Goal: Find specific page/section: Find specific page/section

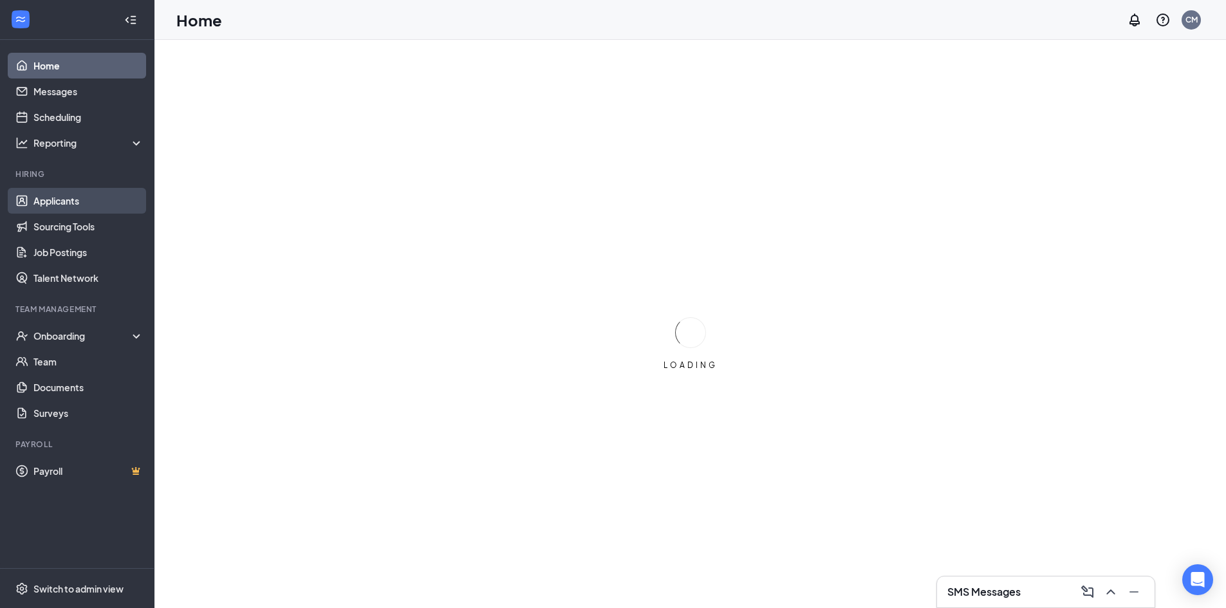
click at [66, 198] on link "Applicants" at bounding box center [88, 201] width 110 height 26
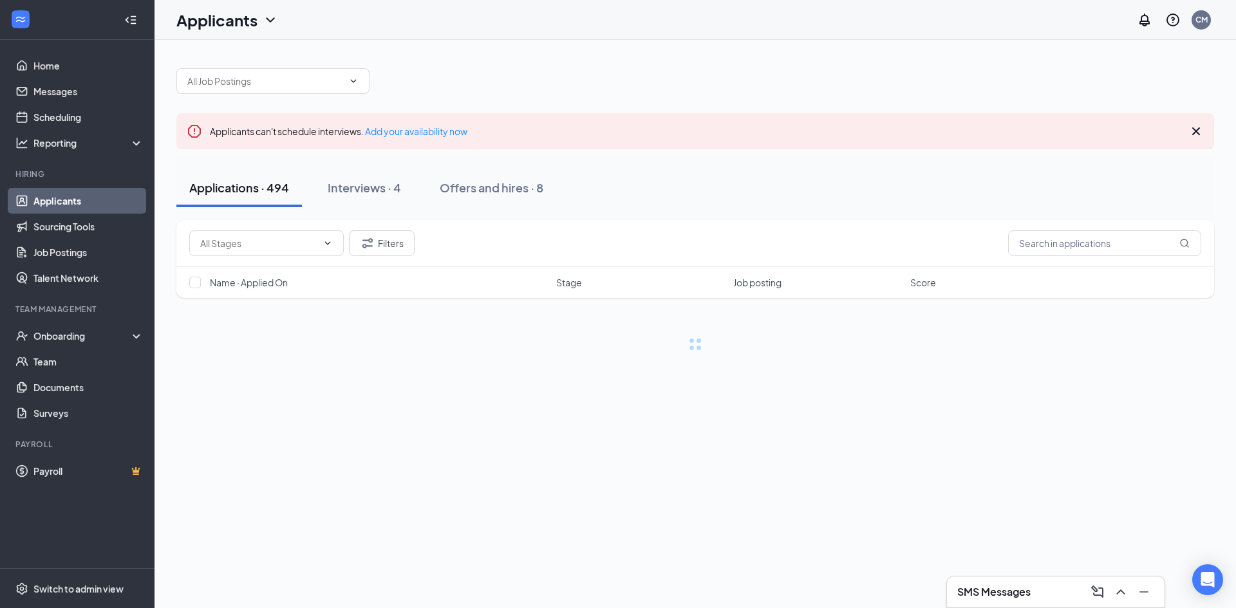
click at [496, 198] on button "Offers and hires · 8" at bounding box center [491, 188] width 129 height 39
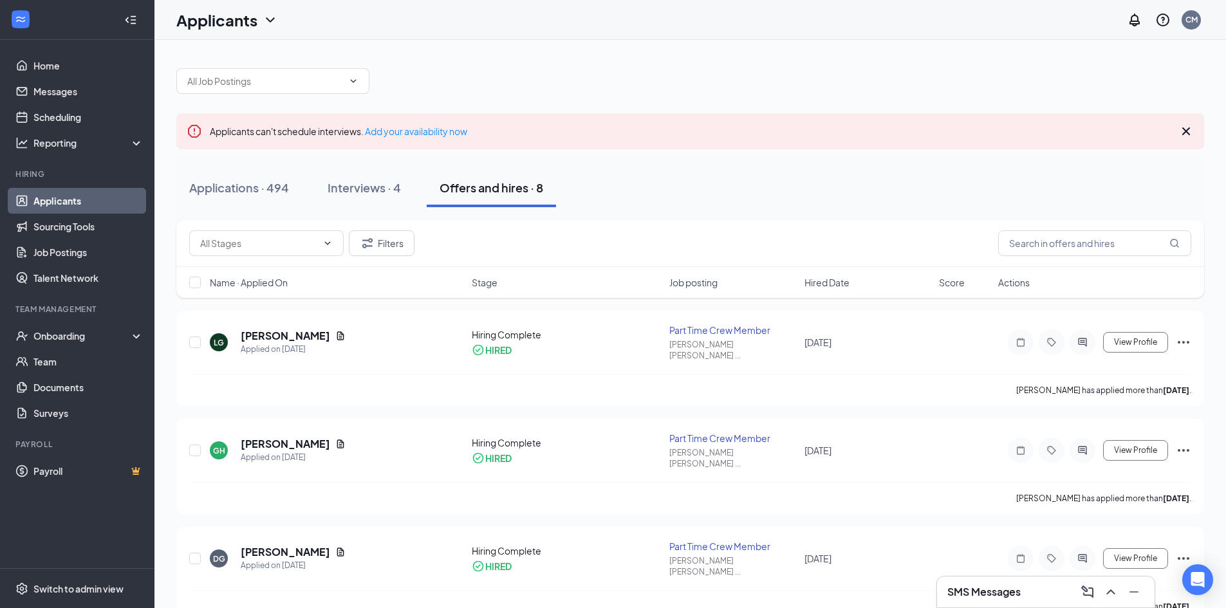
click at [314, 192] on div "Applications · 494 Interviews · 4 Offers and hires · 8" at bounding box center [690, 188] width 1028 height 39
click at [378, 193] on div "Interviews · 4" at bounding box center [364, 188] width 73 height 16
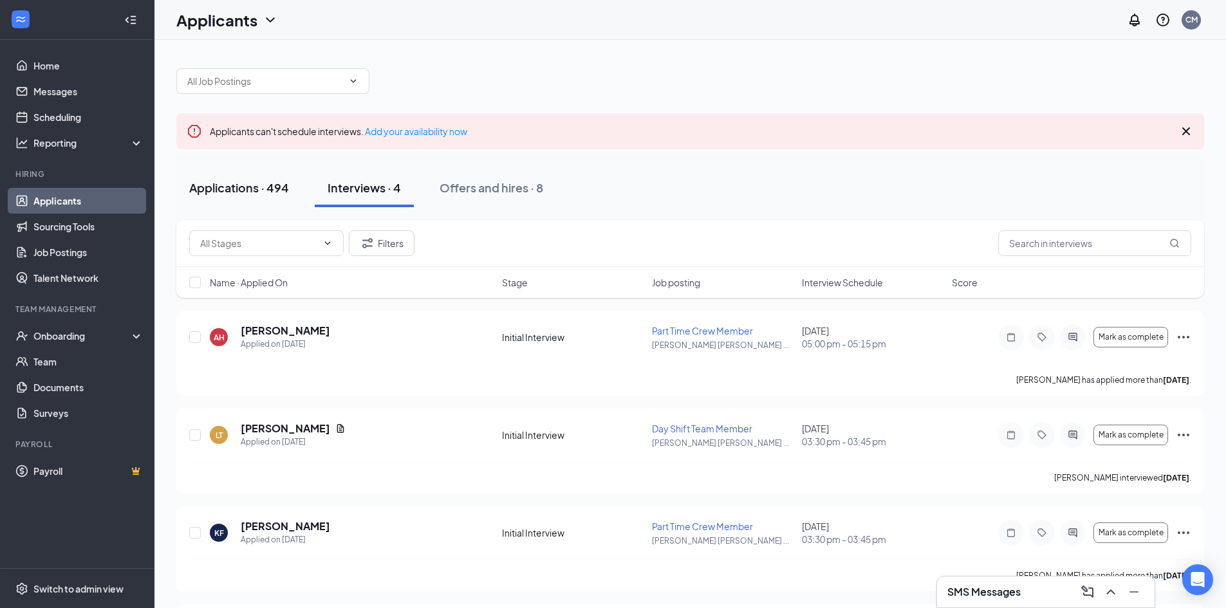
click at [275, 196] on button "Applications · 494" at bounding box center [239, 188] width 126 height 39
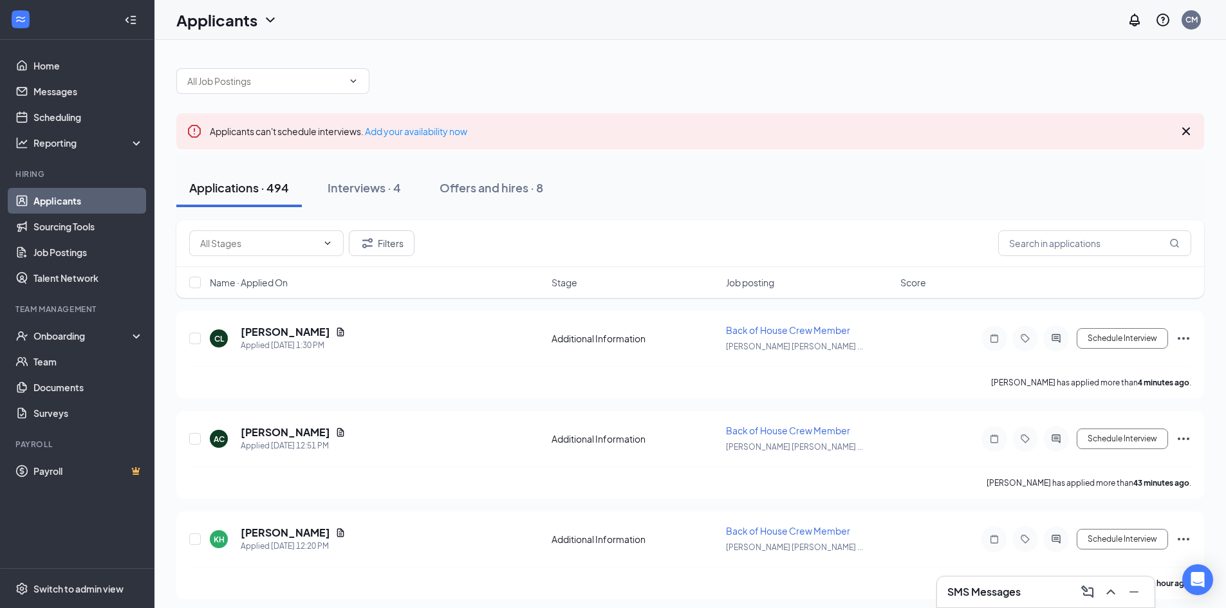
drag, startPoint x: 1070, startPoint y: 598, endPoint x: 1051, endPoint y: 593, distance: 19.4
click at [1069, 598] on div "SMS Messages" at bounding box center [1045, 592] width 197 height 21
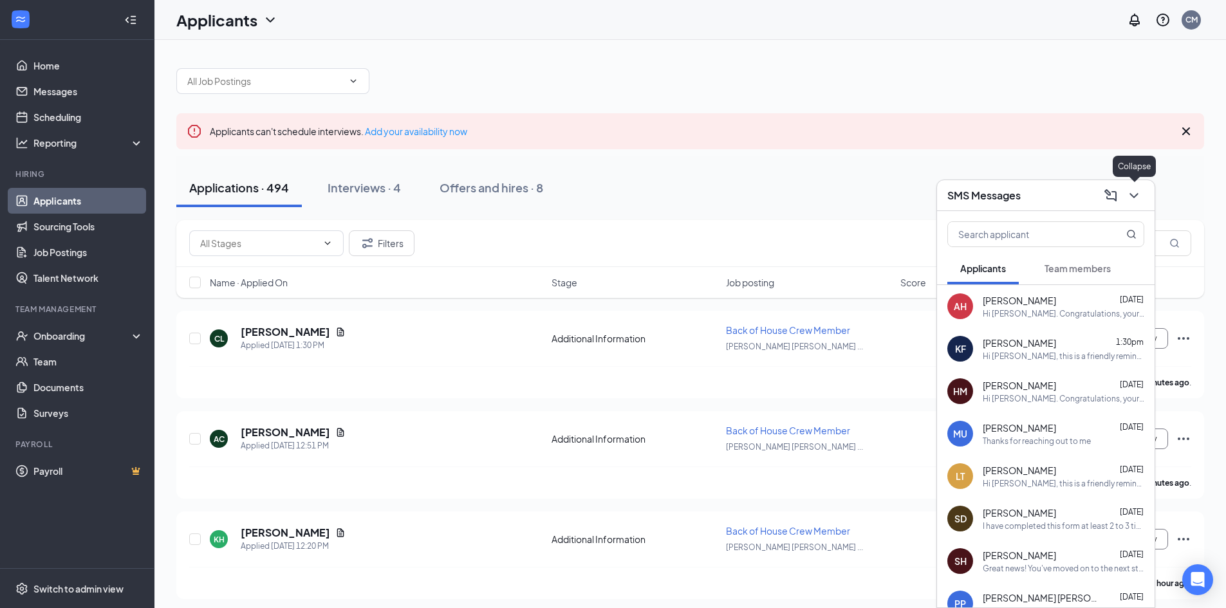
click at [1134, 201] on icon "ChevronDown" at bounding box center [1133, 195] width 15 height 15
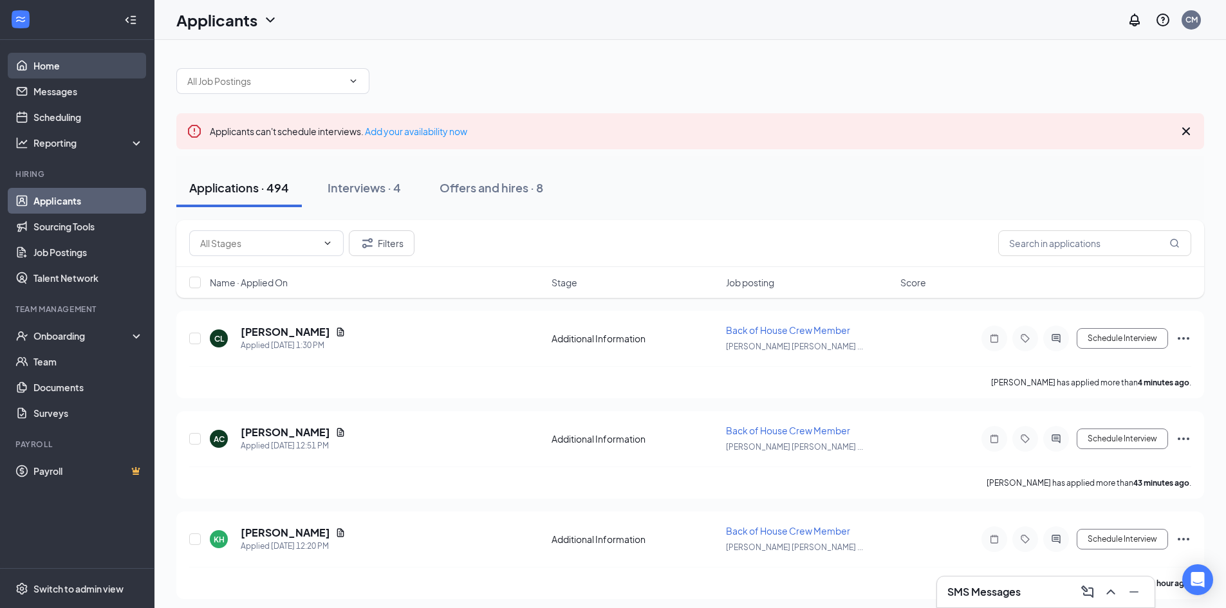
click at [75, 64] on link "Home" at bounding box center [88, 66] width 110 height 26
